Goal: Information Seeking & Learning: Learn about a topic

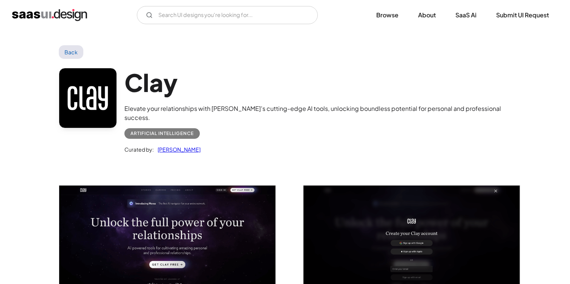
click at [220, 49] on div "Back" at bounding box center [285, 52] width 453 height 14
click at [192, 109] on div "Elevate your relationships with [PERSON_NAME]'s cutting-edge AI tools, unlockin…" at bounding box center [317, 113] width 387 height 18
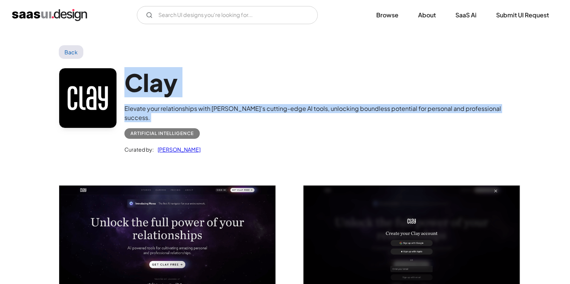
drag, startPoint x: 192, startPoint y: 109, endPoint x: 39, endPoint y: 88, distance: 154.6
click at [222, 122] on div "Artificial Intelligence" at bounding box center [317, 130] width 387 height 17
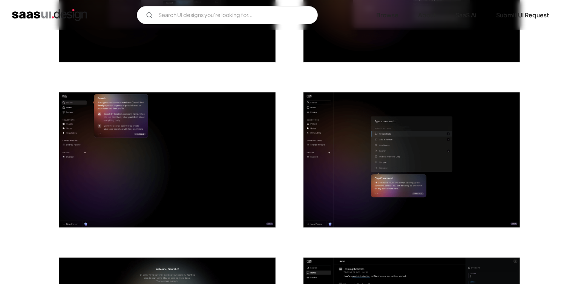
scroll to position [763, 0]
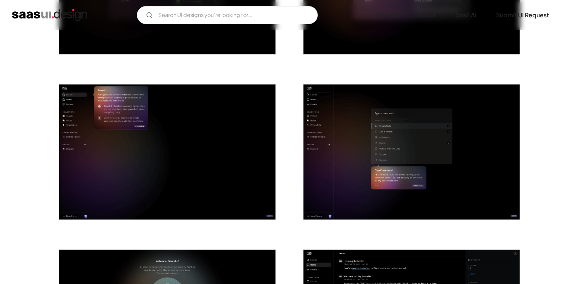
click at [130, 109] on img "open lightbox" at bounding box center [167, 151] width 216 height 135
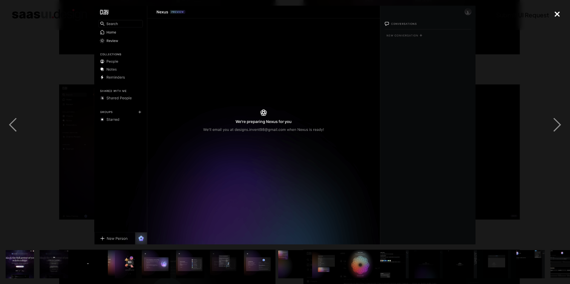
click at [562, 17] on div "close lightbox" at bounding box center [558, 14] width 26 height 17
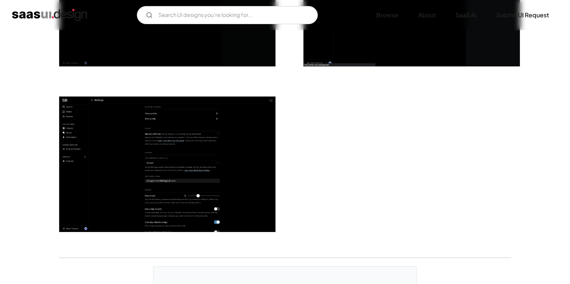
scroll to position [1908, 0]
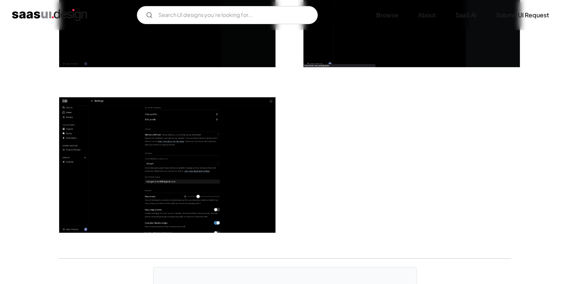
click at [160, 107] on img "open lightbox" at bounding box center [167, 164] width 216 height 135
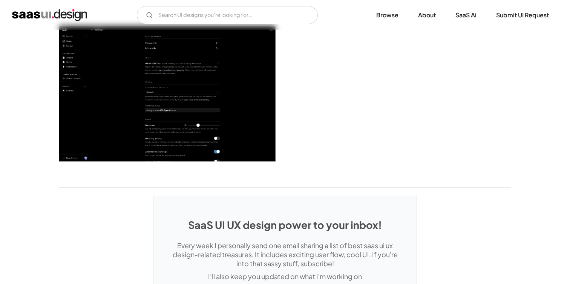
scroll to position [1976, 0]
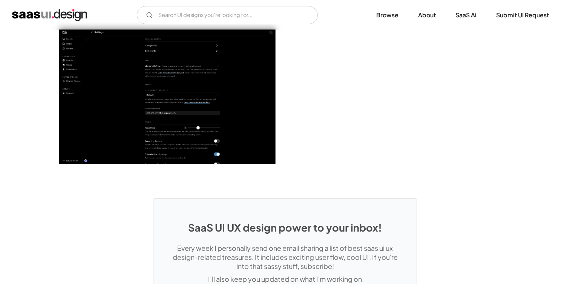
click at [149, 83] on img "open lightbox" at bounding box center [167, 96] width 216 height 135
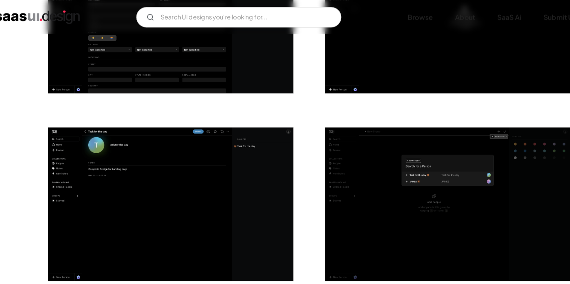
scroll to position [1558, 0]
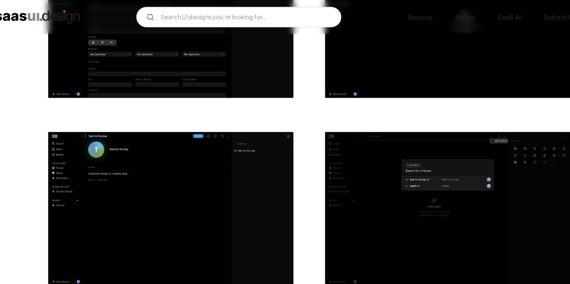
click at [179, 126] on img "open lightbox" at bounding box center [167, 184] width 216 height 135
